Goal: Task Accomplishment & Management: Use online tool/utility

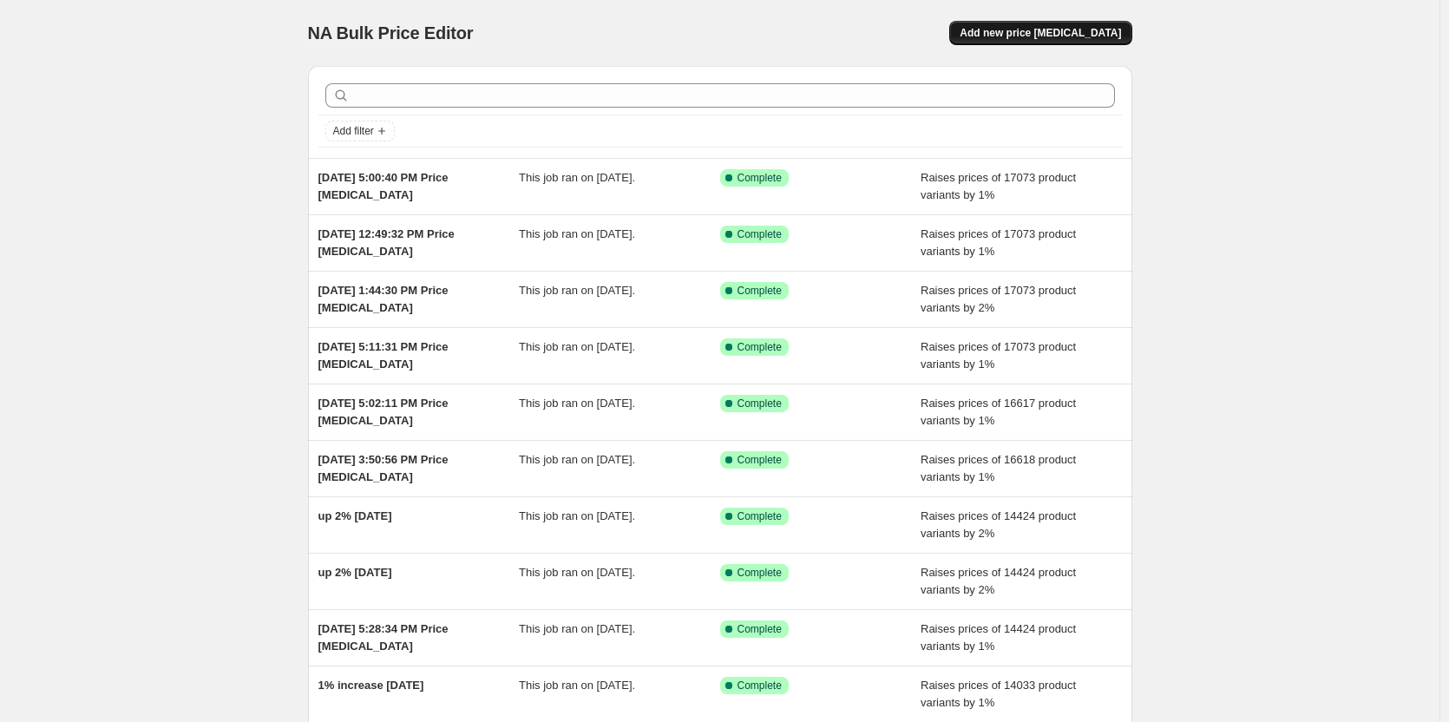
click at [1069, 29] on span "Add new price [MEDICAL_DATA]" at bounding box center [1040, 33] width 161 height 14
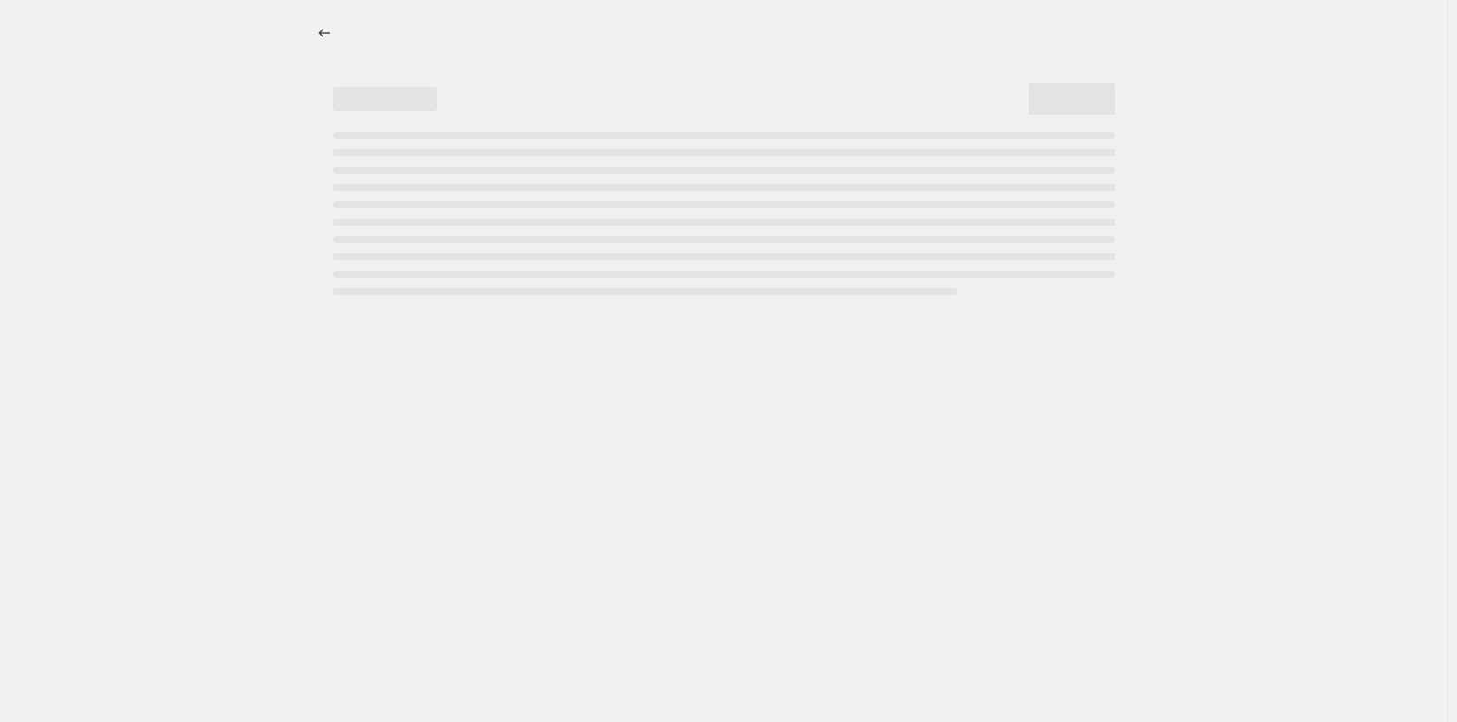
select select "percentage"
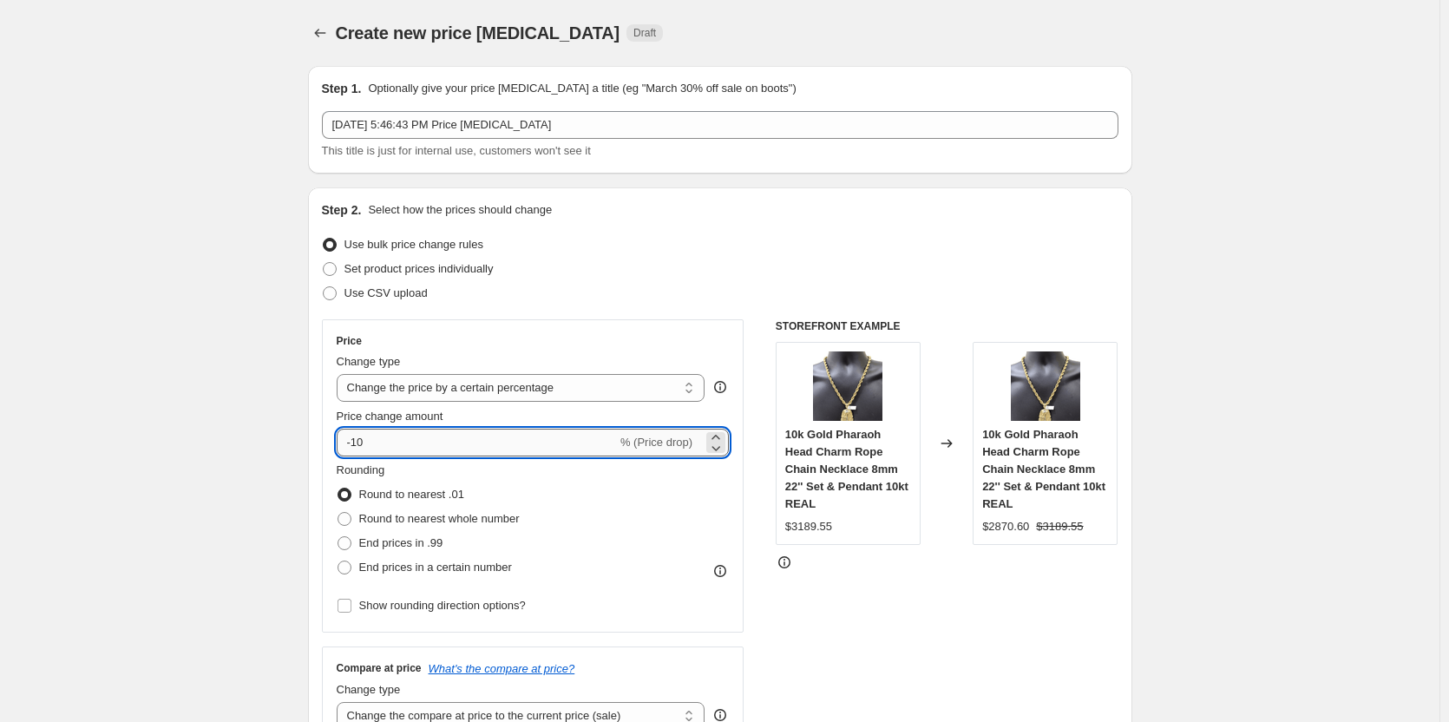
drag, startPoint x: 395, startPoint y: 428, endPoint x: 387, endPoint y: 438, distance: 13.0
click at [391, 431] on input "-10" at bounding box center [477, 443] width 280 height 28
click at [387, 438] on input "-10" at bounding box center [477, 443] width 280 height 28
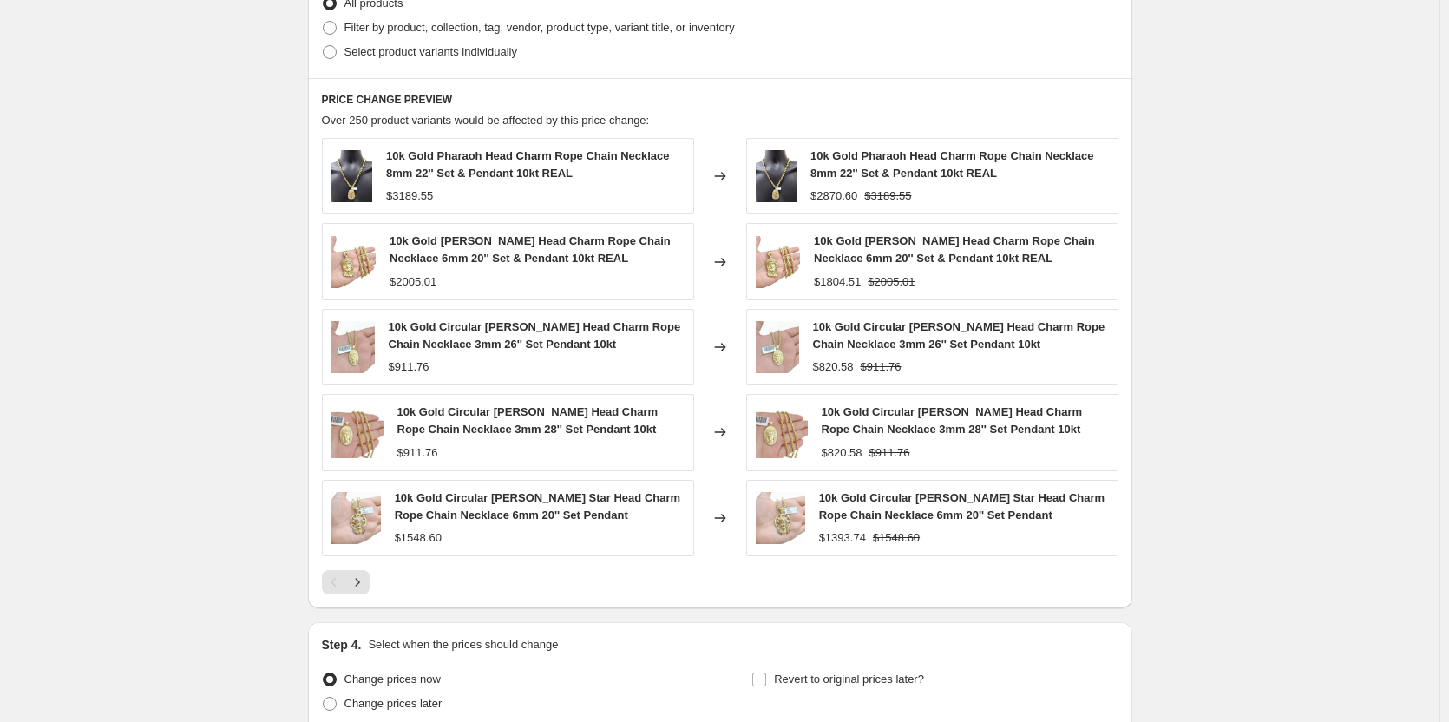
scroll to position [1041, 0]
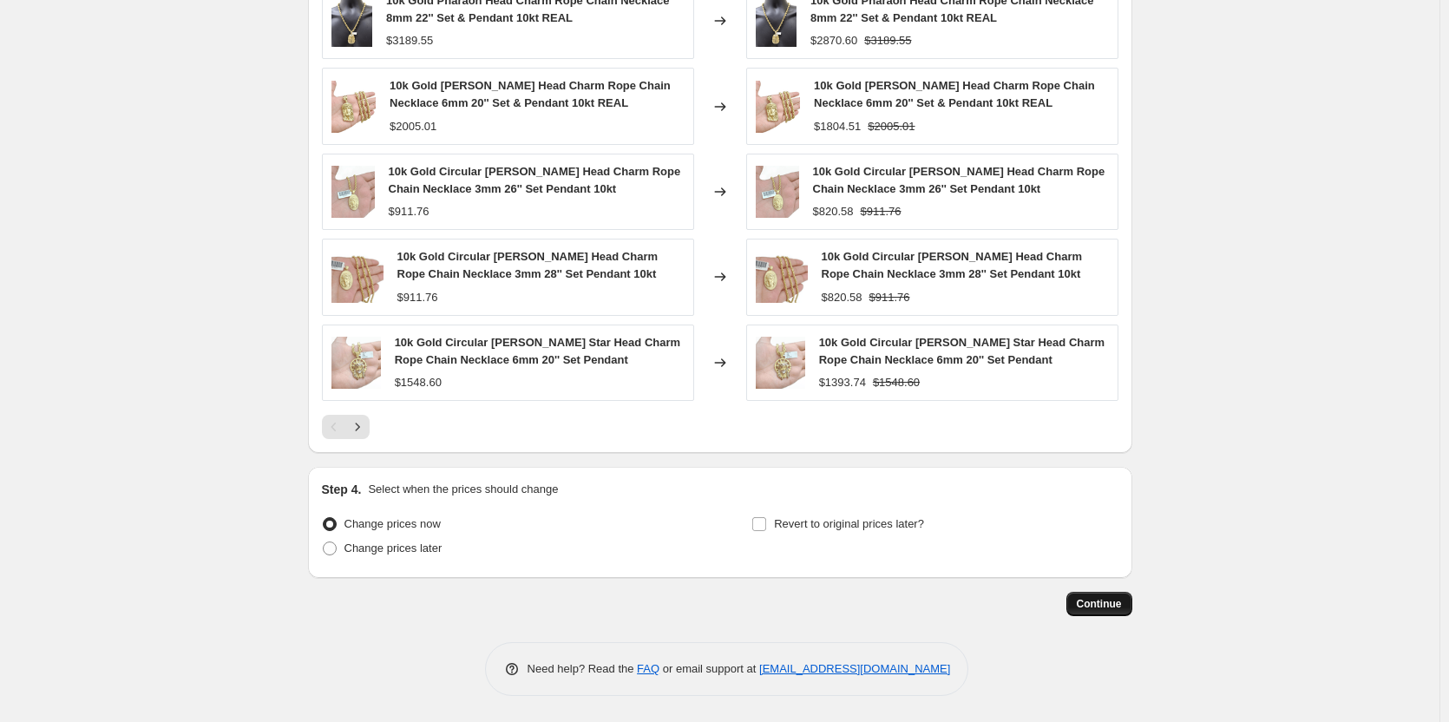
type input "1"
click at [1108, 611] on button "Continue" at bounding box center [1099, 604] width 66 height 24
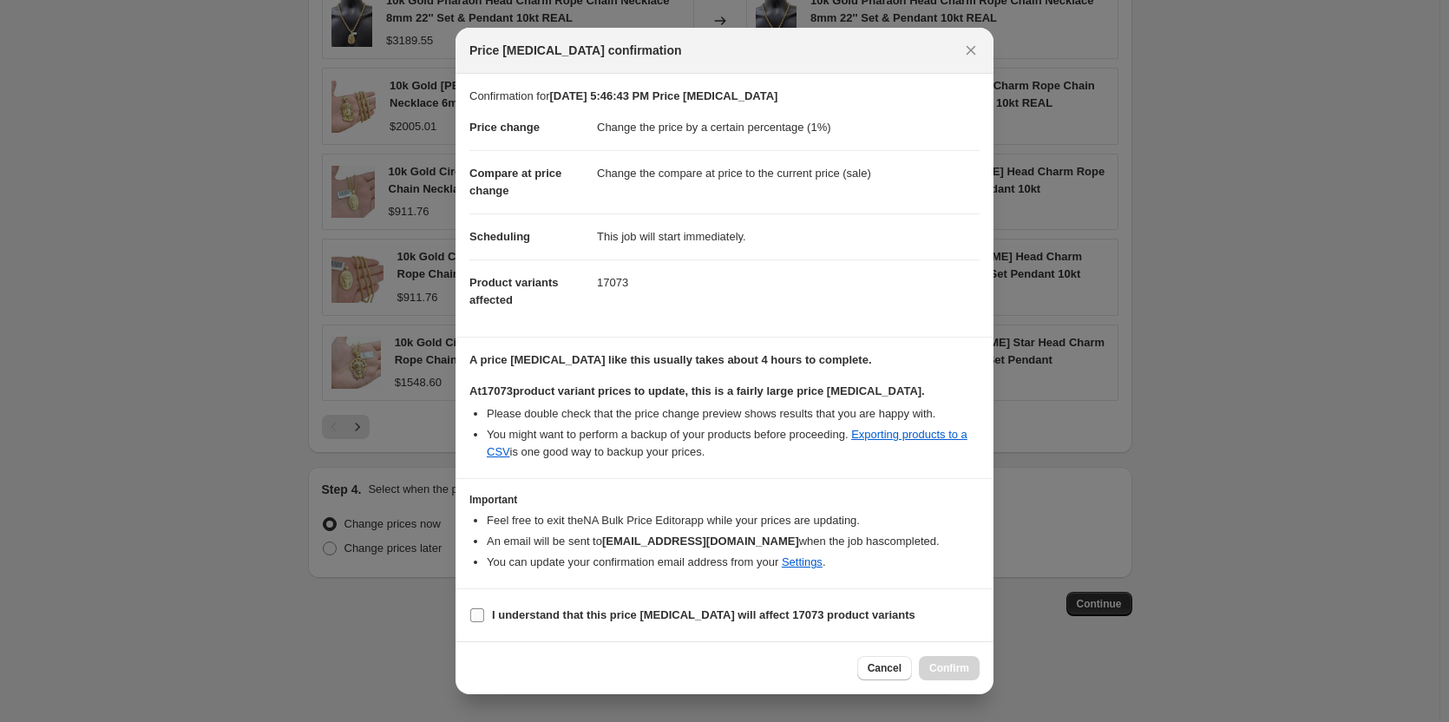
click at [471, 610] on span ":r24:" at bounding box center [477, 615] width 16 height 16
click at [480, 611] on input "I understand that this price [MEDICAL_DATA] will affect 17073 product variants" at bounding box center [477, 615] width 14 height 14
checkbox input "true"
click at [940, 671] on span "Confirm" at bounding box center [949, 668] width 40 height 14
